Goal: Transaction & Acquisition: Subscribe to service/newsletter

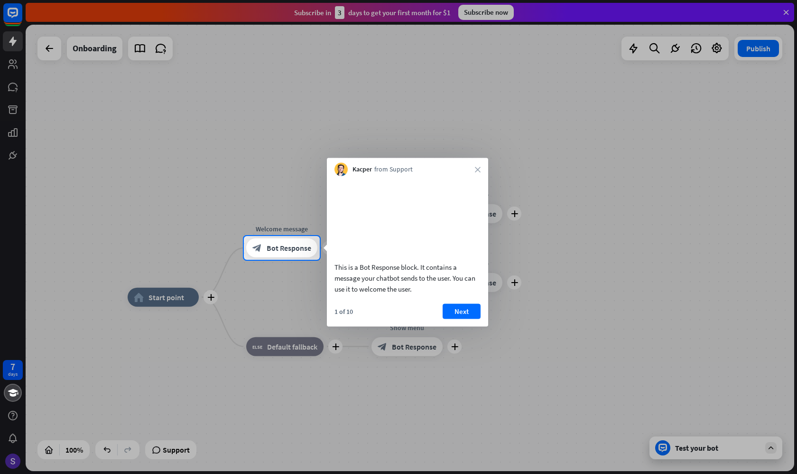
click at [483, 16] on div at bounding box center [398, 118] width 797 height 236
click at [477, 170] on icon "close" at bounding box center [478, 170] width 6 height 6
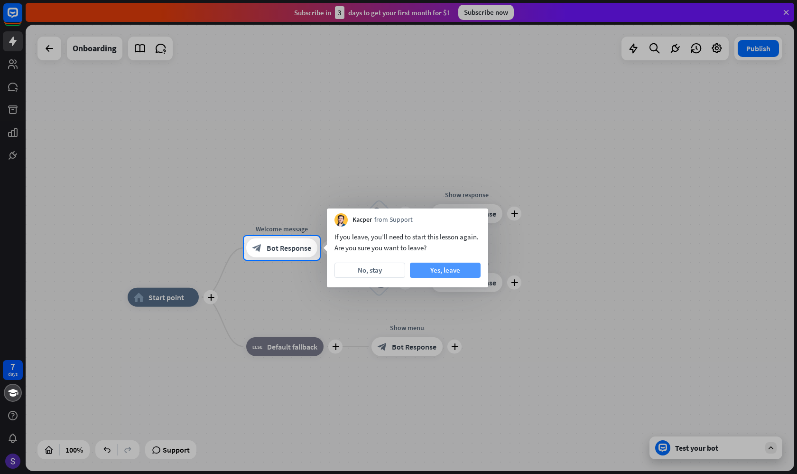
click at [433, 269] on button "Yes, leave" at bounding box center [445, 269] width 71 height 15
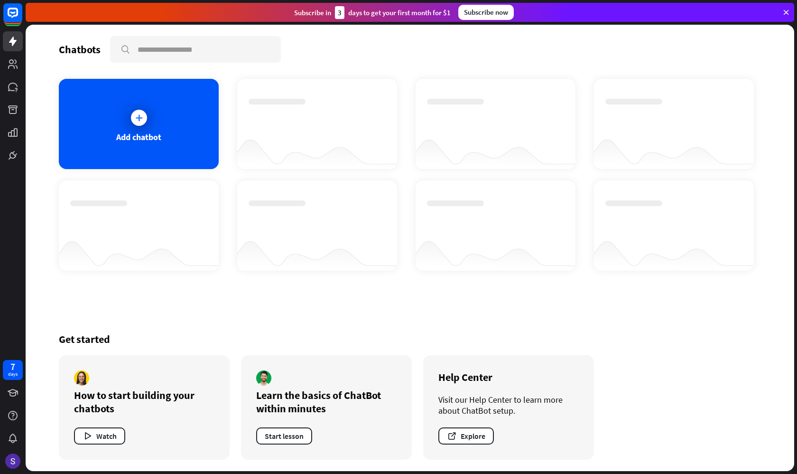
click at [488, 12] on div "Subscribe now" at bounding box center [486, 12] width 56 height 15
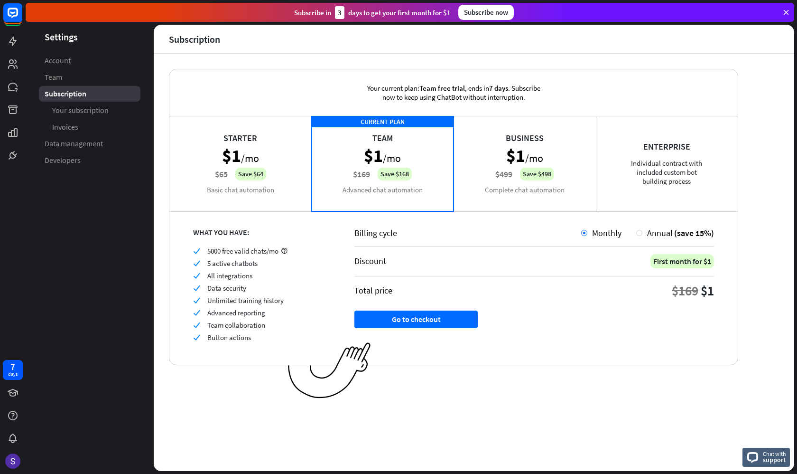
click at [536, 147] on div "Business $1 /mo $499 Save $498 Complete chat automation" at bounding box center [525, 163] width 142 height 95
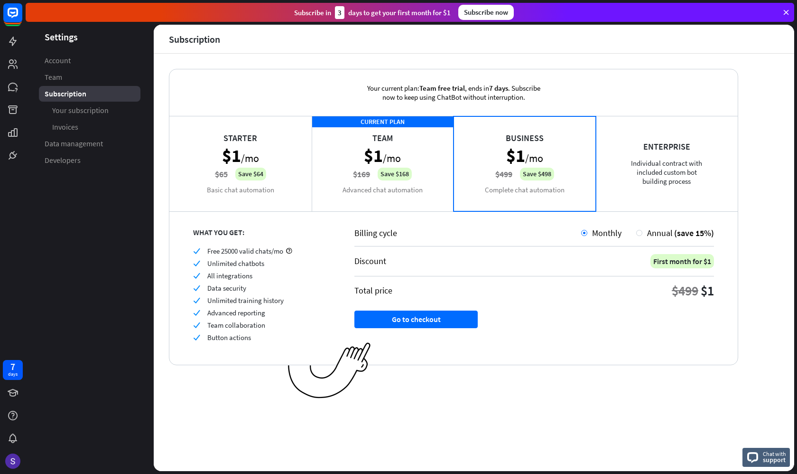
click at [271, 170] on div "Starter $1 /mo $65 Save $64 Basic chat automation" at bounding box center [240, 163] width 142 height 95
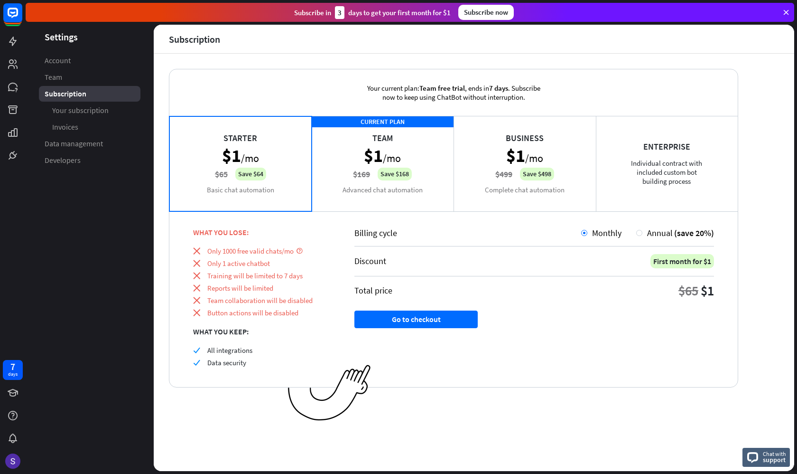
click at [425, 153] on div "CURRENT PLAN Team $1 /mo $169 Save $168 Advanced chat automation" at bounding box center [383, 163] width 142 height 95
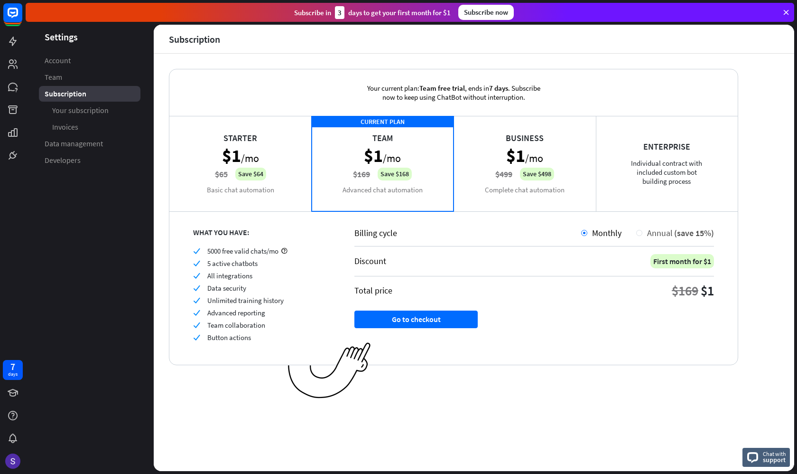
click at [641, 233] on div at bounding box center [639, 233] width 6 height 6
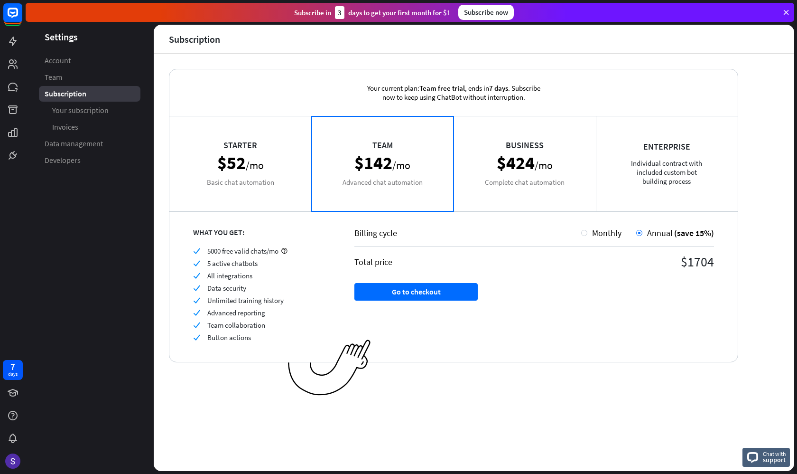
click at [248, 183] on div "Starter $52 /mo Basic chat automation" at bounding box center [240, 163] width 142 height 95
